Goal: Find specific page/section: Find specific page/section

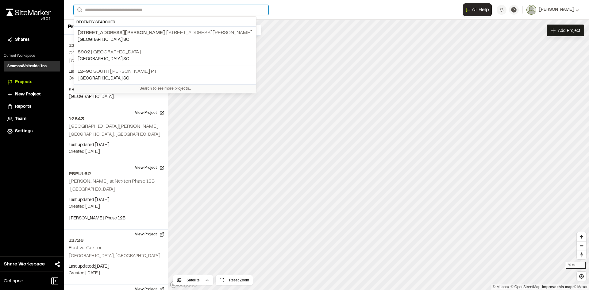
click at [91, 12] on input "Search" at bounding box center [171, 10] width 195 height 10
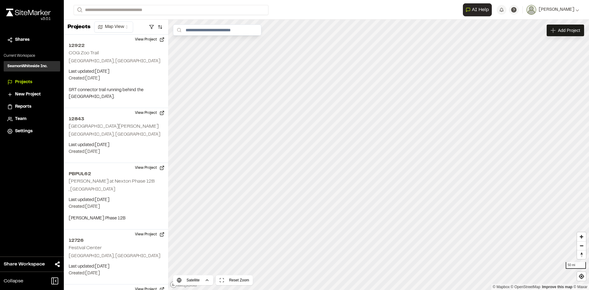
click at [104, 33] on span "[STREET_ADDRESS][PERSON_NAME]" at bounding box center [122, 33] width 88 height 4
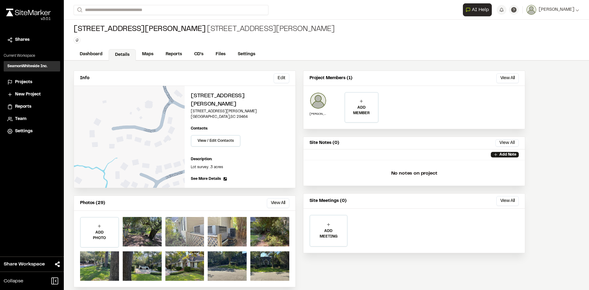
click at [186, 224] on div at bounding box center [184, 231] width 39 height 29
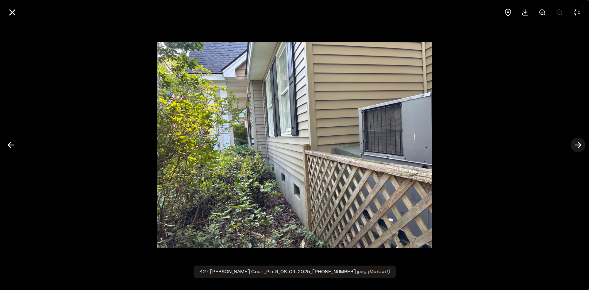
click at [578, 145] on icon at bounding box center [578, 145] width 10 height 10
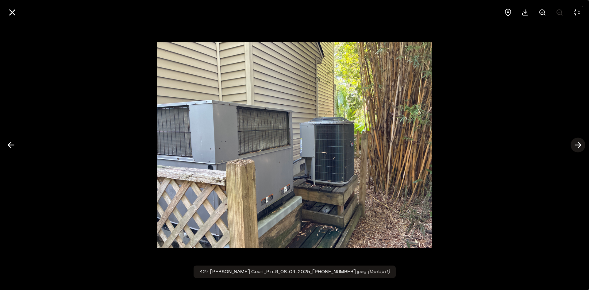
click at [577, 147] on icon at bounding box center [578, 145] width 10 height 10
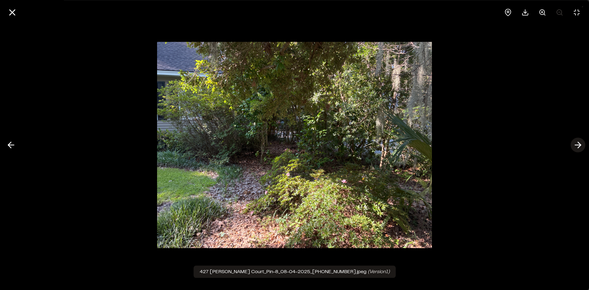
click at [578, 147] on icon at bounding box center [578, 145] width 10 height 10
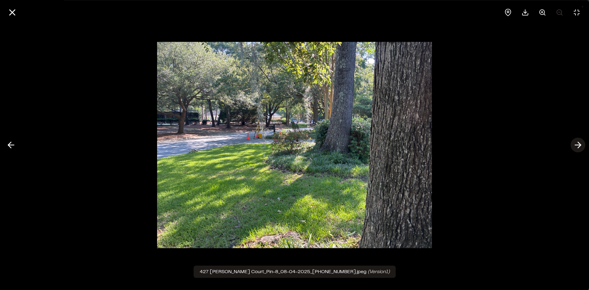
click at [579, 147] on polyline at bounding box center [579, 145] width 3 height 6
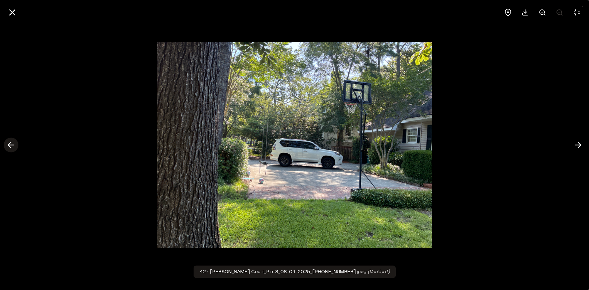
click at [11, 144] on icon at bounding box center [11, 145] width 10 height 10
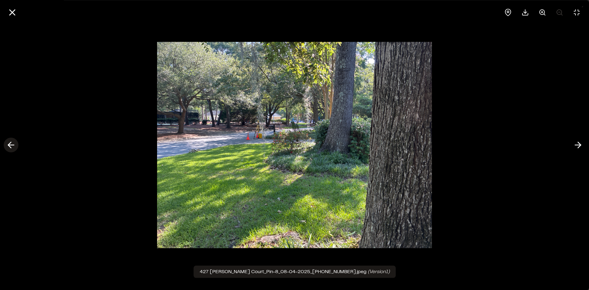
click at [11, 144] on icon at bounding box center [11, 145] width 10 height 10
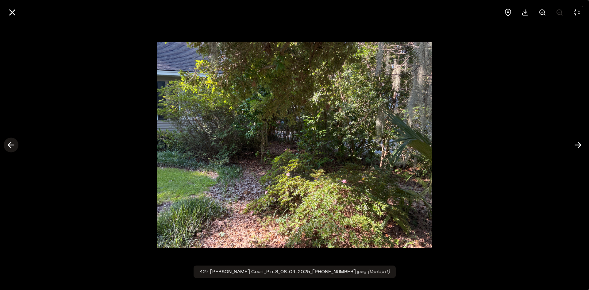
click at [11, 144] on icon at bounding box center [11, 145] width 10 height 10
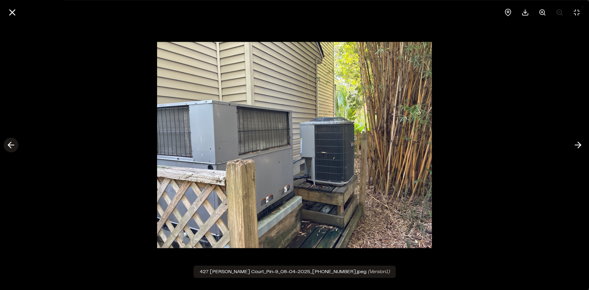
click at [11, 144] on icon at bounding box center [11, 145] width 10 height 10
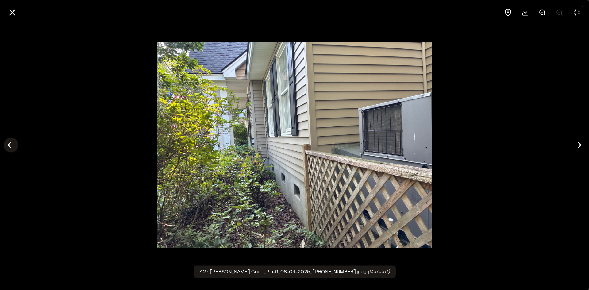
click at [11, 144] on icon at bounding box center [11, 145] width 10 height 10
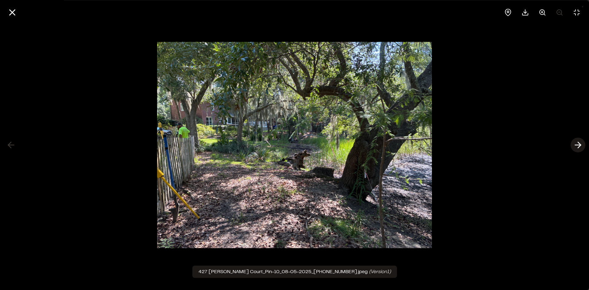
click at [576, 144] on icon at bounding box center [578, 145] width 10 height 10
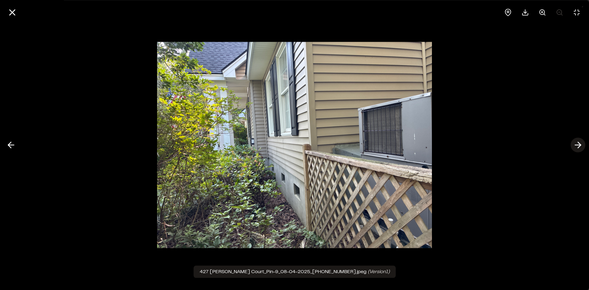
click at [576, 144] on icon at bounding box center [578, 145] width 10 height 10
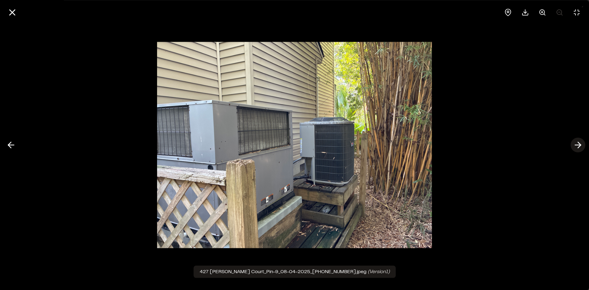
click at [576, 144] on icon at bounding box center [578, 145] width 10 height 10
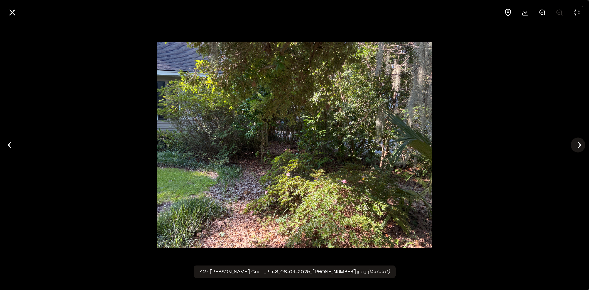
click at [578, 143] on icon at bounding box center [578, 145] width 10 height 10
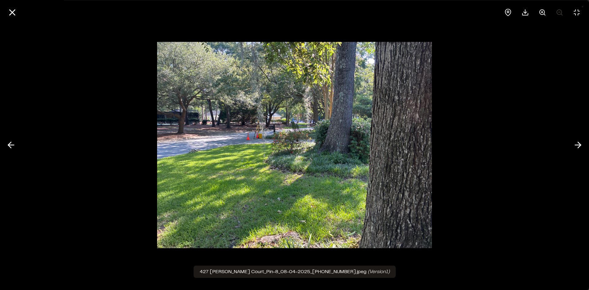
click at [112, 254] on div at bounding box center [294, 145] width 589 height 290
click at [581, 146] on icon at bounding box center [578, 145] width 10 height 10
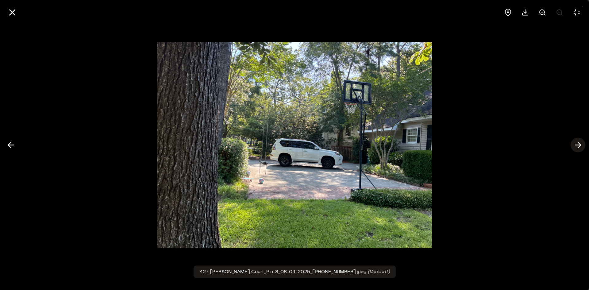
click at [577, 146] on icon at bounding box center [578, 145] width 10 height 10
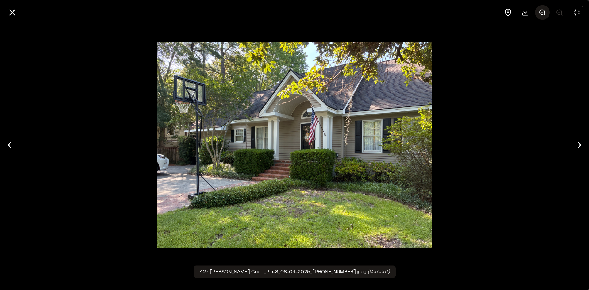
click at [543, 12] on line at bounding box center [543, 12] width 2 height 0
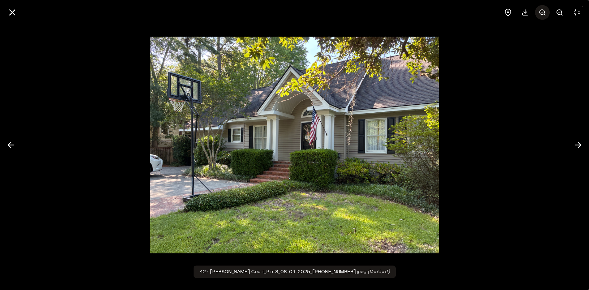
click at [543, 12] on line at bounding box center [543, 12] width 2 height 0
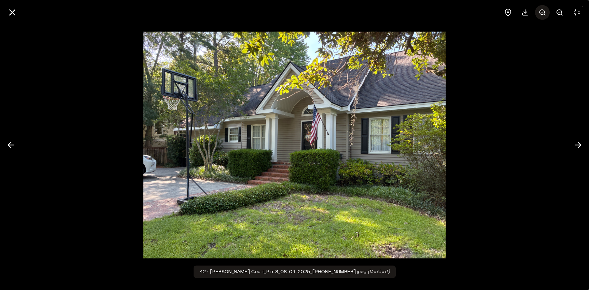
click at [543, 12] on line at bounding box center [543, 12] width 2 height 0
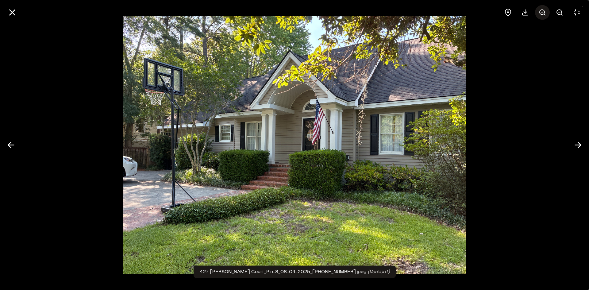
click at [543, 12] on line at bounding box center [543, 12] width 2 height 0
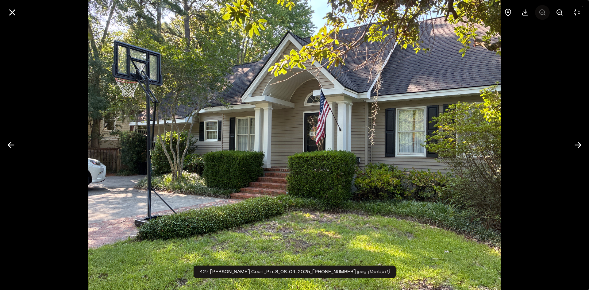
click at [543, 12] on div at bounding box center [543, 12] width 84 height 15
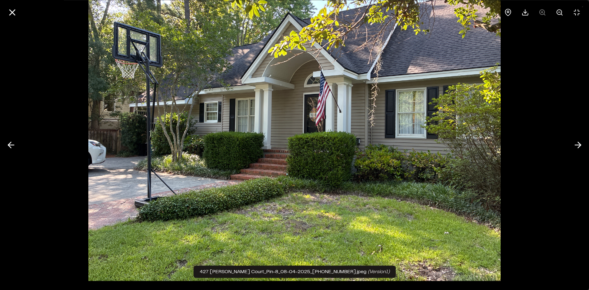
click at [563, 99] on div at bounding box center [294, 145] width 589 height 290
click at [578, 143] on icon at bounding box center [578, 145] width 10 height 10
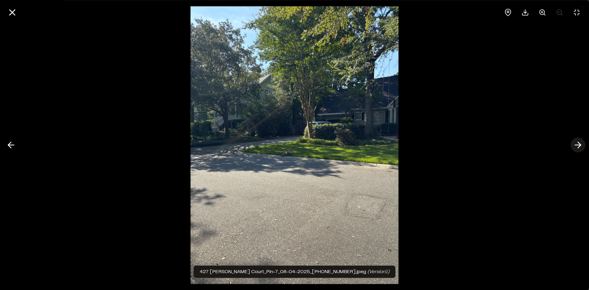
click at [578, 143] on icon at bounding box center [578, 145] width 10 height 10
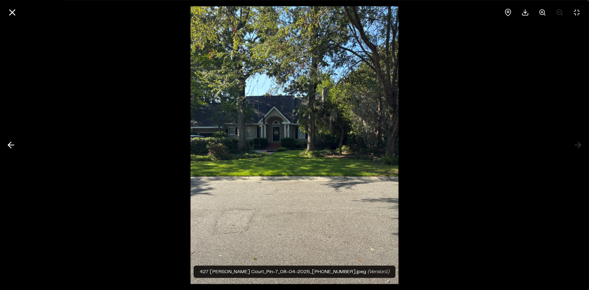
click at [577, 143] on div at bounding box center [294, 145] width 589 height 290
click at [12, 148] on icon at bounding box center [11, 145] width 10 height 10
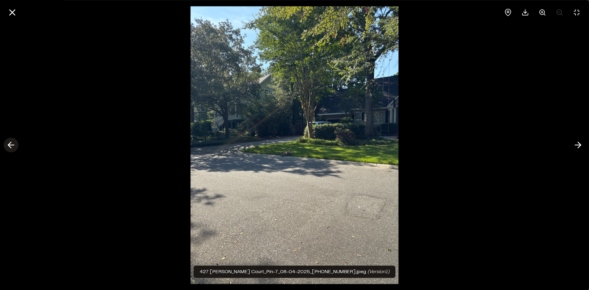
click at [13, 148] on icon at bounding box center [11, 145] width 10 height 10
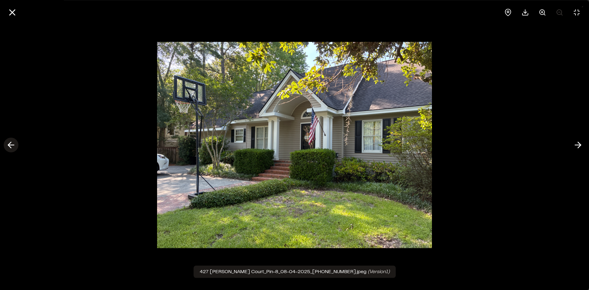
click at [14, 147] on icon at bounding box center [11, 145] width 10 height 10
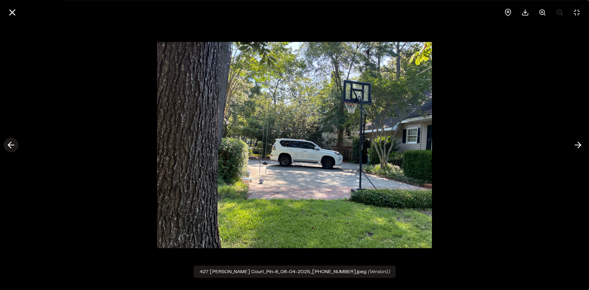
click at [15, 147] on icon at bounding box center [11, 145] width 10 height 10
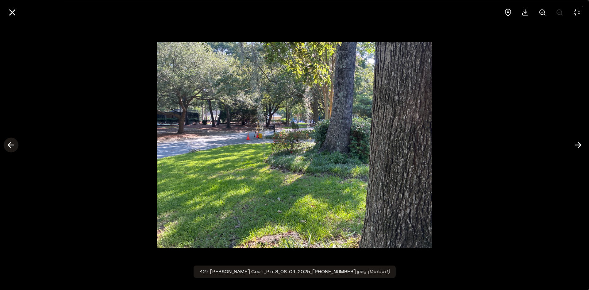
click at [15, 147] on icon at bounding box center [11, 145] width 10 height 10
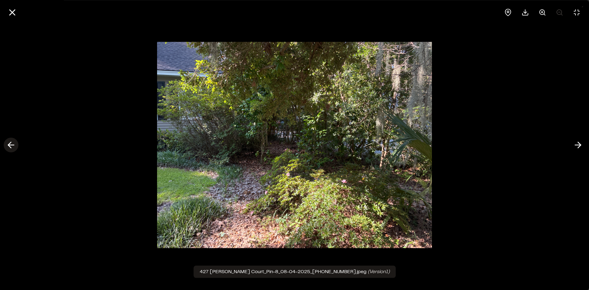
click at [15, 147] on icon at bounding box center [11, 145] width 10 height 10
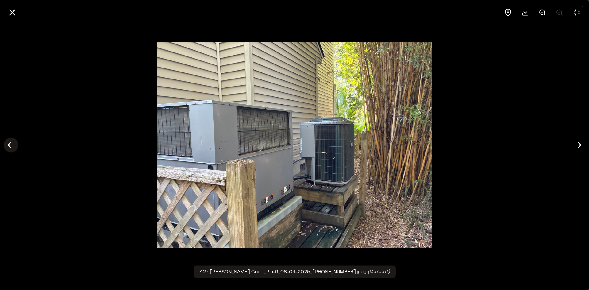
click at [15, 147] on icon at bounding box center [11, 145] width 10 height 10
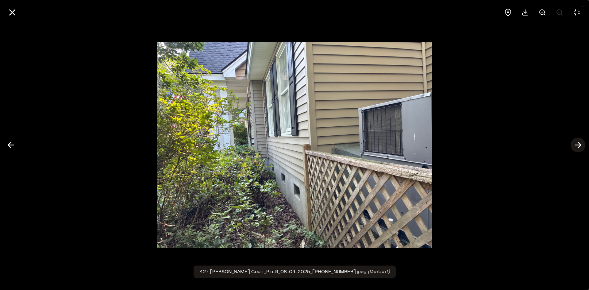
click at [578, 148] on polyline at bounding box center [579, 145] width 3 height 6
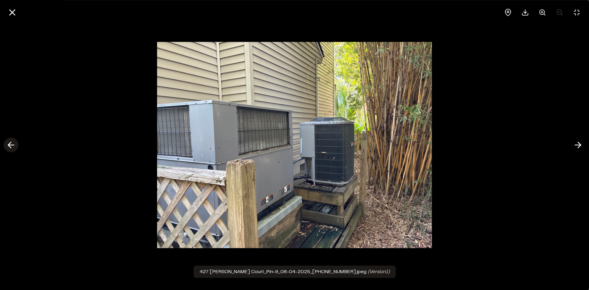
click at [11, 143] on icon at bounding box center [11, 145] width 10 height 10
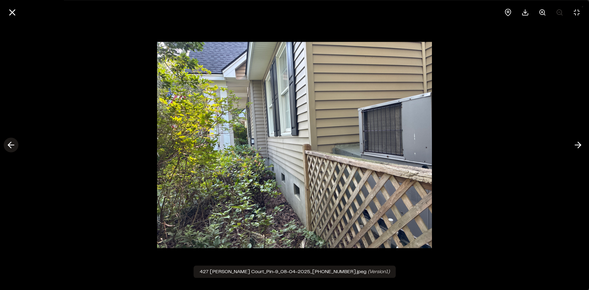
click at [11, 143] on icon at bounding box center [11, 145] width 10 height 10
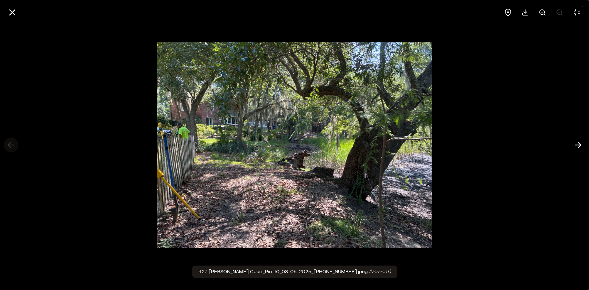
click at [11, 143] on div at bounding box center [294, 145] width 589 height 290
click at [574, 147] on icon at bounding box center [578, 145] width 10 height 10
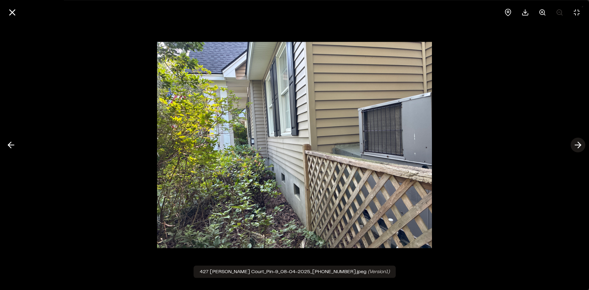
click at [574, 146] on icon at bounding box center [578, 145] width 10 height 10
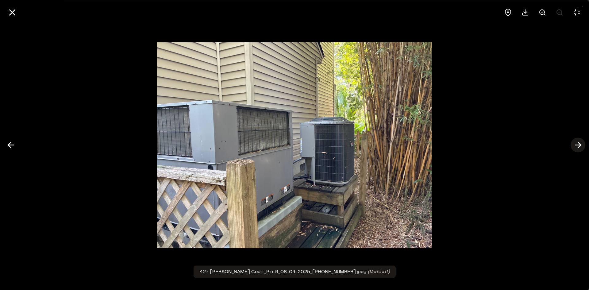
click at [574, 147] on icon at bounding box center [578, 145] width 10 height 10
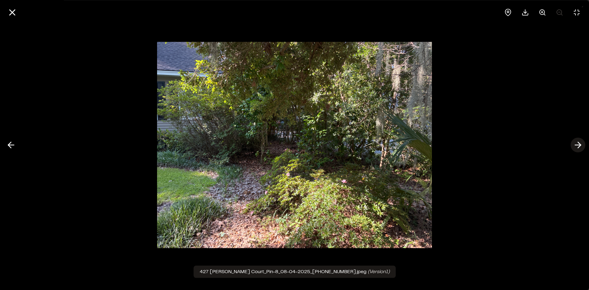
click at [576, 146] on icon at bounding box center [578, 145] width 10 height 10
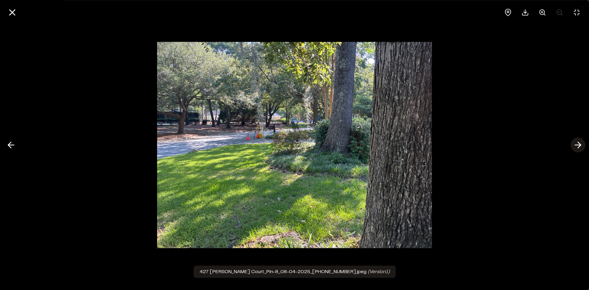
click at [576, 146] on icon at bounding box center [578, 145] width 10 height 10
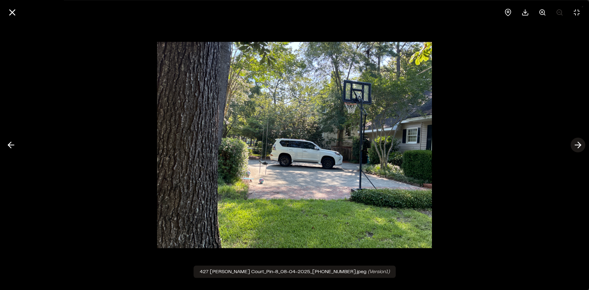
click at [578, 146] on icon at bounding box center [578, 145] width 10 height 10
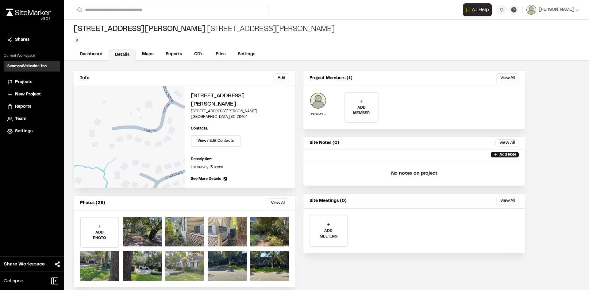
click at [185, 256] on div at bounding box center [184, 265] width 39 height 29
